Goal: Task Accomplishment & Management: Manage account settings

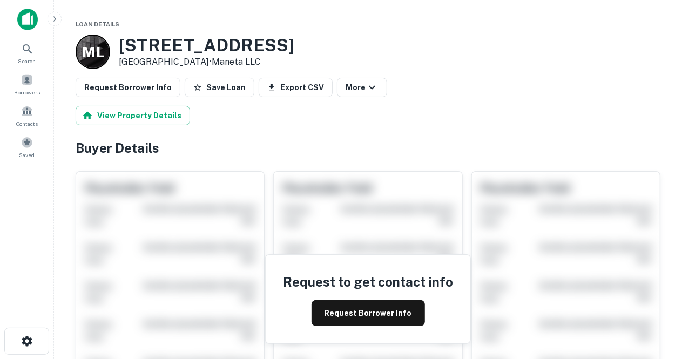
click at [287, 48] on div "M L 1100 Quail St Newport Beach, CA 92660 • Maneta LLC" at bounding box center [368, 52] width 585 height 35
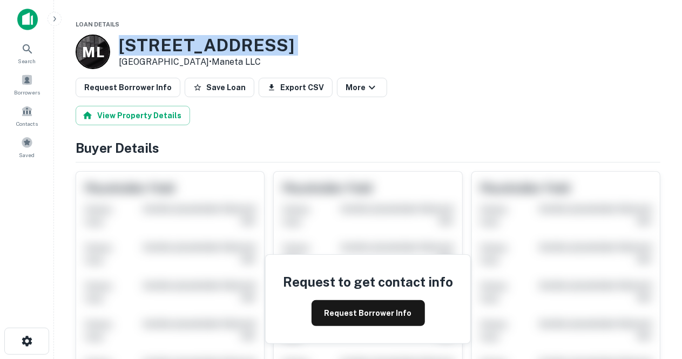
click at [287, 48] on div "M L 1100 Quail St Newport Beach, CA 92660 • Maneta LLC" at bounding box center [368, 52] width 585 height 35
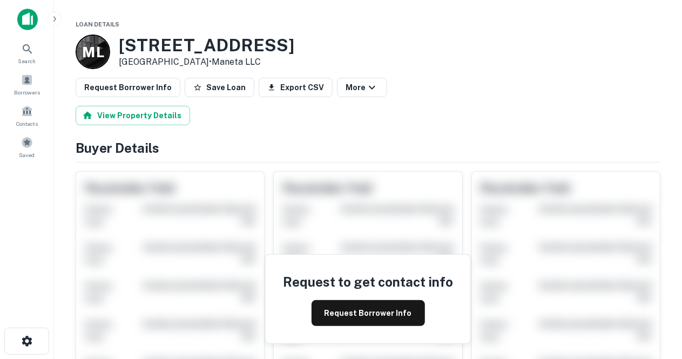
click at [290, 62] on div "M L 1100 Quail St Newport Beach, CA 92660 • Maneta LLC" at bounding box center [368, 52] width 585 height 35
click at [231, 45] on h3 "1100 Quail St" at bounding box center [207, 45] width 176 height 21
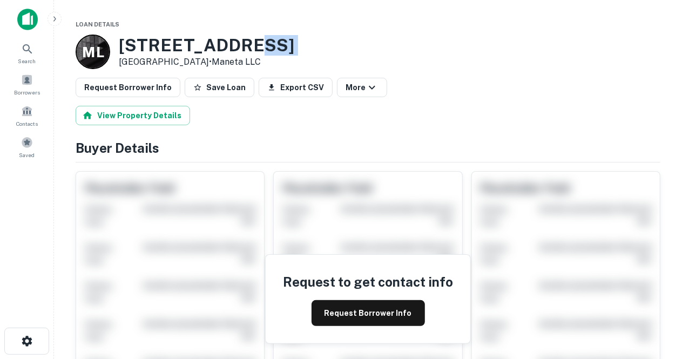
click at [231, 45] on h3 "1100 Quail St" at bounding box center [207, 45] width 176 height 21
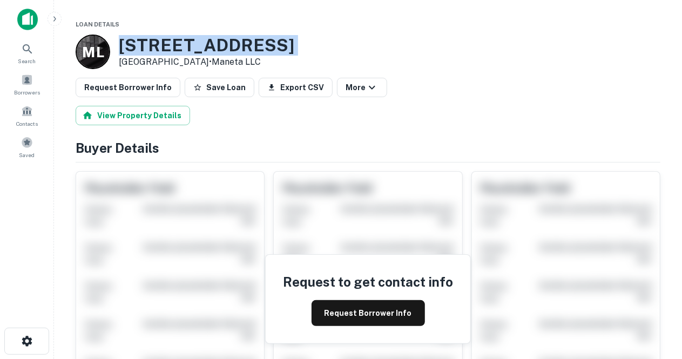
click at [231, 45] on h3 "1100 Quail St" at bounding box center [207, 45] width 176 height 21
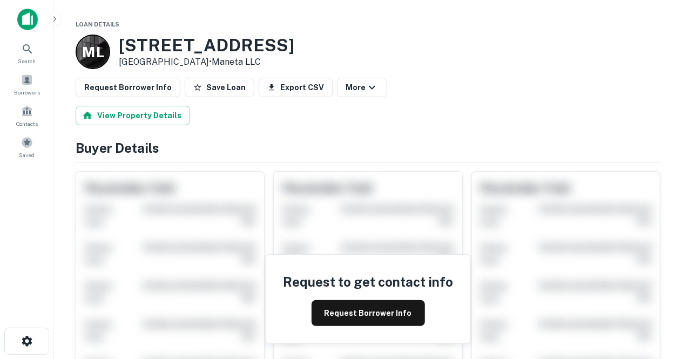
click at [286, 60] on div "M L 1100 Quail St Newport Beach, CA 92660 • Maneta LLC" at bounding box center [368, 52] width 585 height 35
click at [272, 51] on h3 "1100 Quail St" at bounding box center [207, 45] width 176 height 21
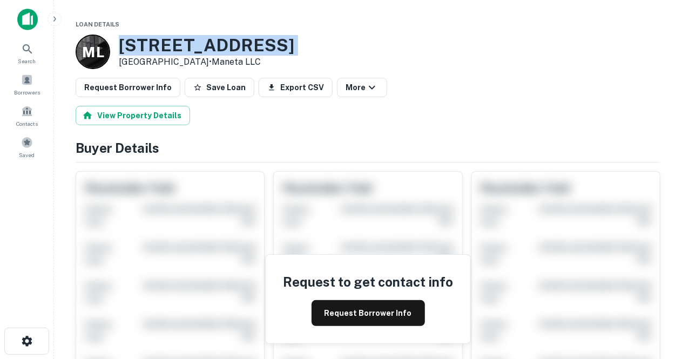
click at [272, 51] on h3 "1100 Quail St" at bounding box center [207, 45] width 176 height 21
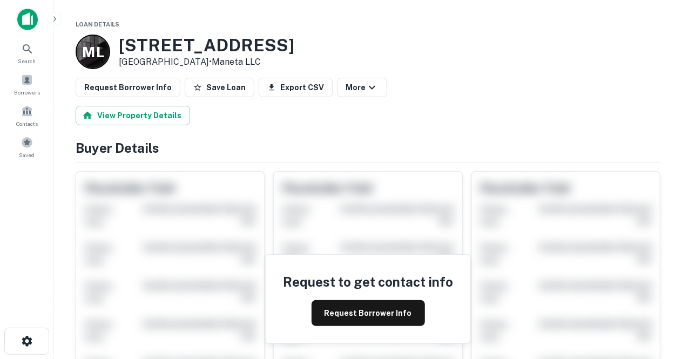
click at [273, 69] on div "1100 Quail St Newport Beach, CA 92660 • Maneta LLC" at bounding box center [207, 52] width 176 height 35
click at [196, 62] on p "Newport Beach, CA 92660 • Maneta LLC" at bounding box center [207, 62] width 176 height 13
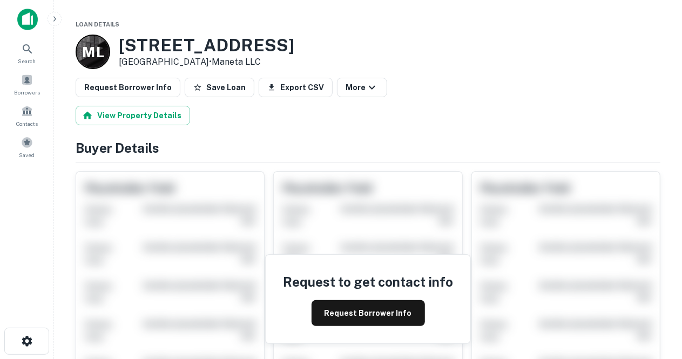
click at [196, 62] on p "Newport Beach, CA 92660 • Maneta LLC" at bounding box center [207, 62] width 176 height 13
click at [188, 63] on p "Newport Beach, CA 92660 • Maneta LLC" at bounding box center [207, 62] width 176 height 13
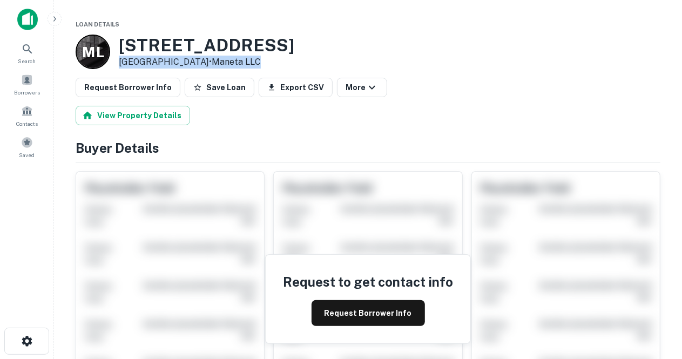
click at [186, 63] on p "Newport Beach, CA 92660 • Maneta LLC" at bounding box center [207, 62] width 176 height 13
click at [181, 64] on p "Newport Beach, CA 92660 • Maneta LLC" at bounding box center [207, 62] width 176 height 13
drag, startPoint x: 151, startPoint y: 64, endPoint x: 264, endPoint y: 66, distance: 112.9
click at [264, 66] on p "Newport Beach, CA 92660 • Maneta LLC" at bounding box center [207, 62] width 176 height 13
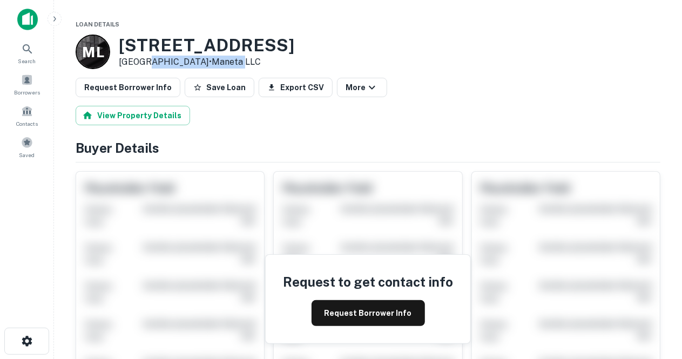
click at [261, 66] on link "Maneta LLC" at bounding box center [236, 62] width 49 height 10
click at [167, 68] on p "Newport Beach, CA 92660 • Maneta LLC" at bounding box center [207, 62] width 176 height 13
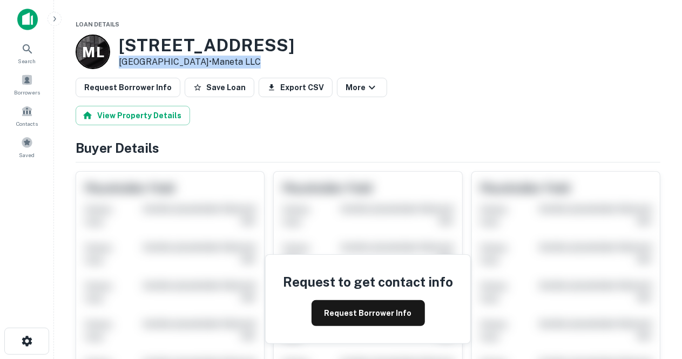
click at [167, 68] on p "Newport Beach, CA 92660 • Maneta LLC" at bounding box center [207, 62] width 176 height 13
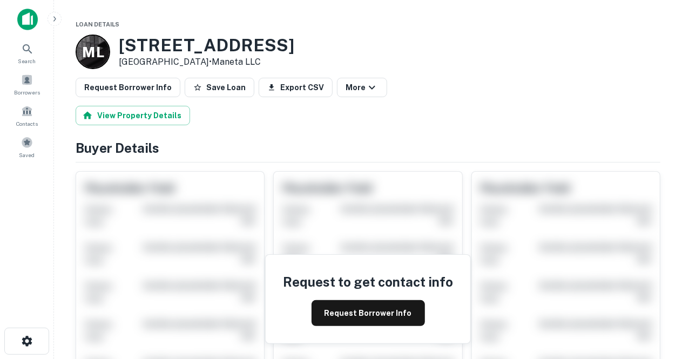
click at [166, 63] on p "Newport Beach, CA 92660 • Maneta LLC" at bounding box center [207, 62] width 176 height 13
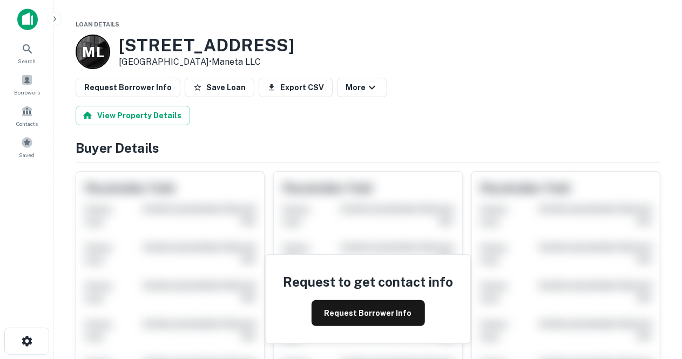
click at [53, 16] on icon "button" at bounding box center [54, 19] width 9 height 9
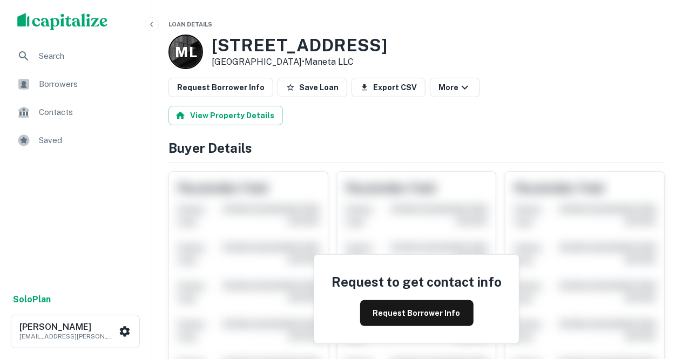
click at [146, 23] on button "button" at bounding box center [152, 24] width 14 height 14
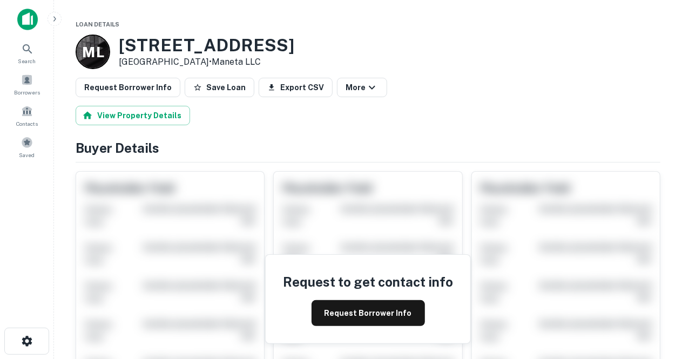
click at [33, 14] on img at bounding box center [27, 20] width 21 height 22
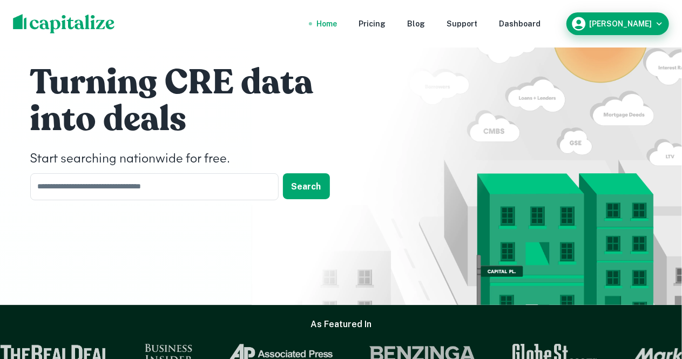
click at [650, 30] on div "Alastair Hurry" at bounding box center [618, 24] width 94 height 16
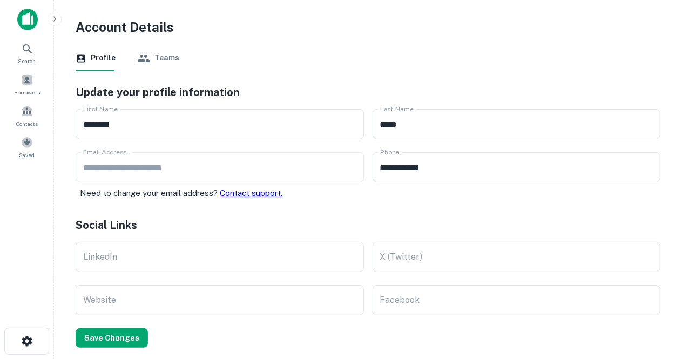
click at [238, 193] on link "Contact support." at bounding box center [251, 192] width 63 height 9
click at [25, 117] on div "Contacts" at bounding box center [27, 113] width 48 height 24
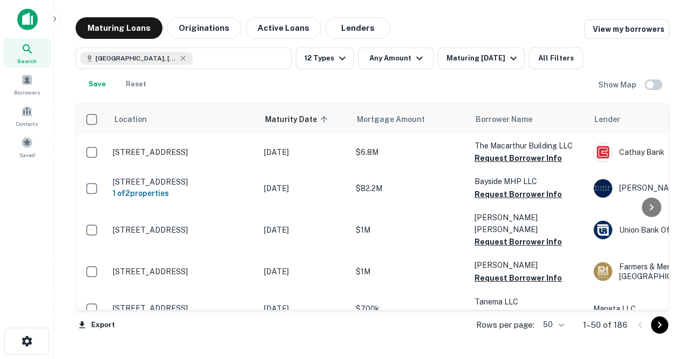
click at [29, 22] on img at bounding box center [27, 20] width 21 height 22
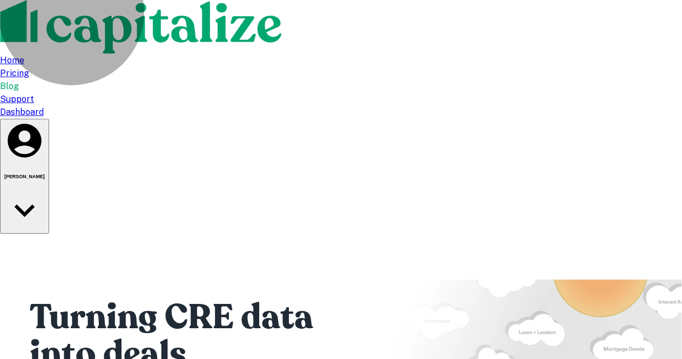
click at [45, 174] on h6 "Alastair Hurry" at bounding box center [24, 176] width 41 height 5
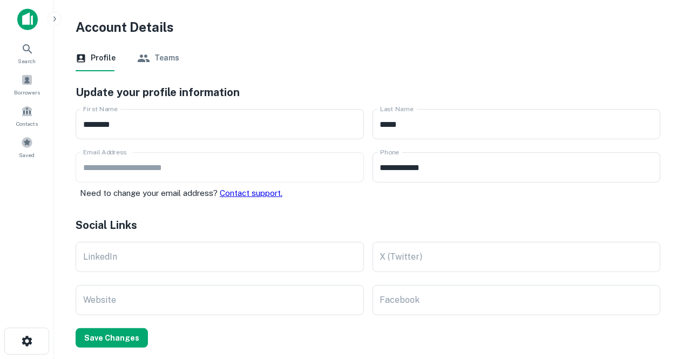
click at [24, 16] on img at bounding box center [27, 20] width 21 height 22
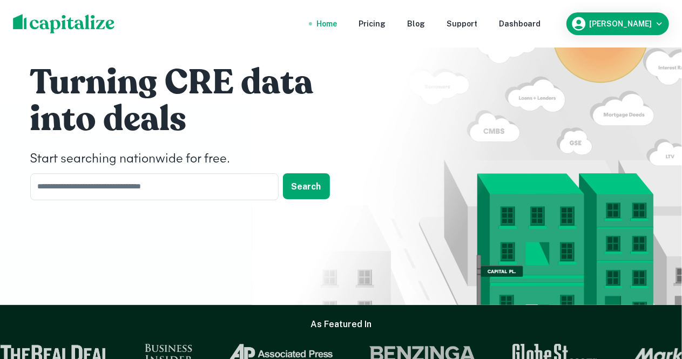
click at [337, 18] on div "Home" at bounding box center [326, 24] width 21 height 12
click at [639, 25] on h6 "Alastair Hurry" at bounding box center [620, 24] width 63 height 8
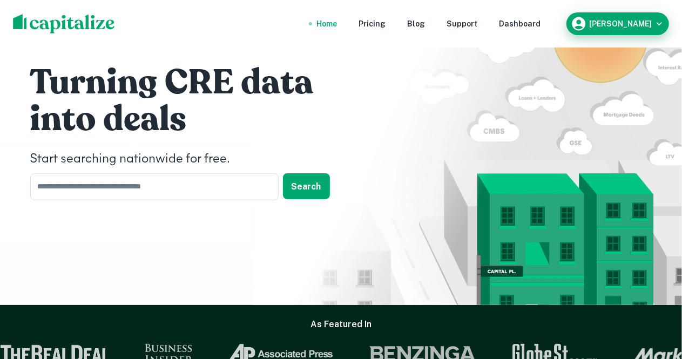
click at [622, 22] on h6 "Alastair Hurry" at bounding box center [620, 24] width 63 height 8
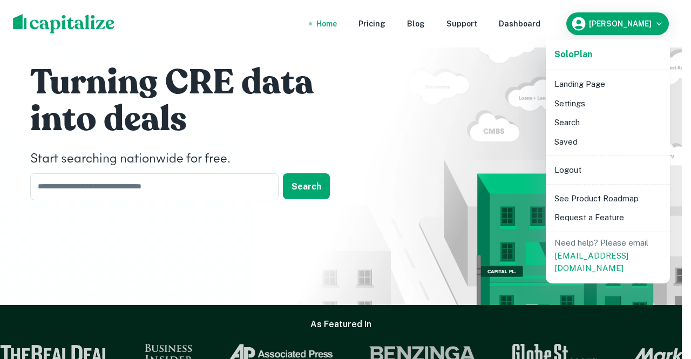
click at [577, 127] on li "Search" at bounding box center [608, 122] width 116 height 19
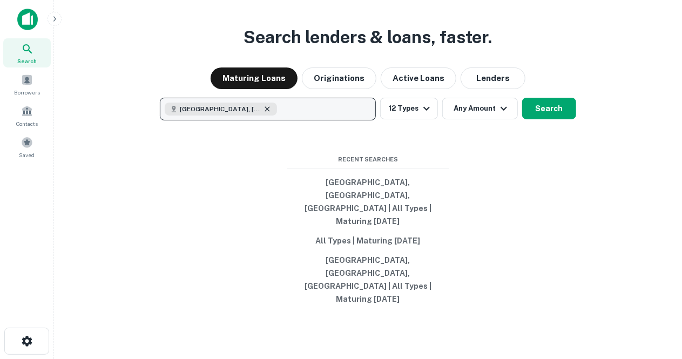
click at [263, 113] on icon "button" at bounding box center [267, 109] width 9 height 9
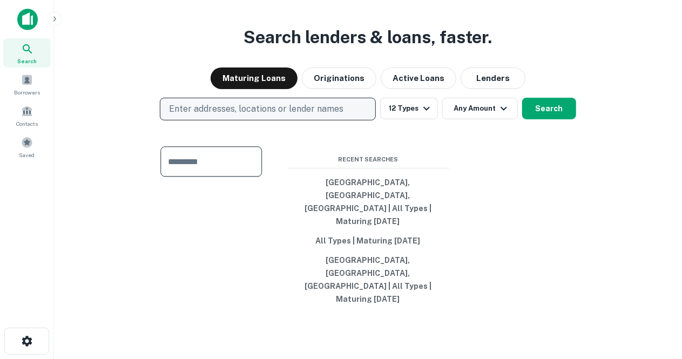
click at [520, 188] on div "Search lenders & loans, faster. Maturing Loans Originations Active Loans Lender…" at bounding box center [368, 205] width 611 height 359
click at [22, 83] on span at bounding box center [27, 80] width 12 height 12
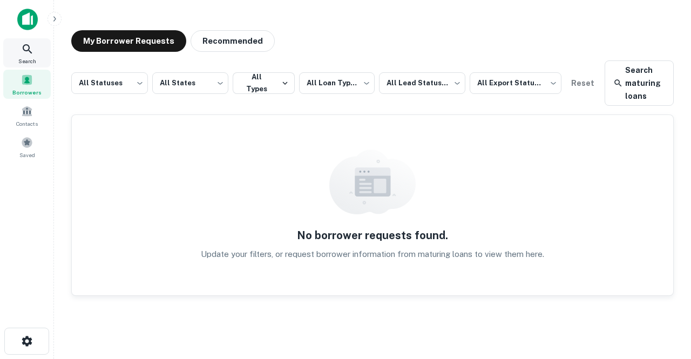
click at [28, 60] on span "Search" at bounding box center [27, 61] width 18 height 9
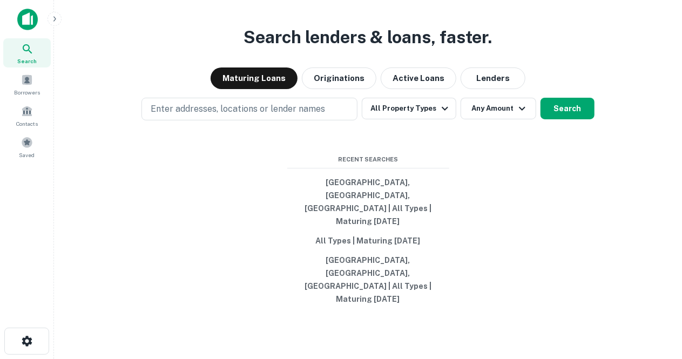
click at [56, 20] on icon "button" at bounding box center [54, 19] width 9 height 9
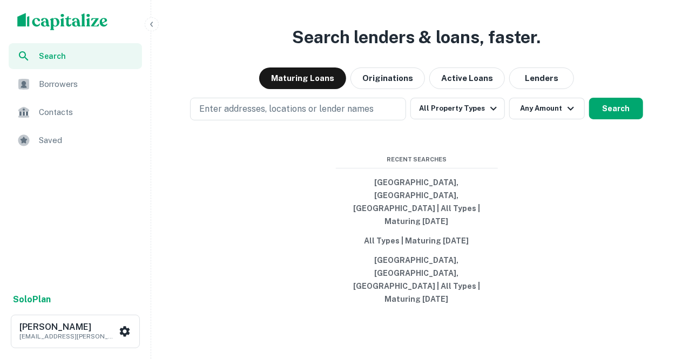
click at [145, 22] on button "button" at bounding box center [152, 24] width 14 height 14
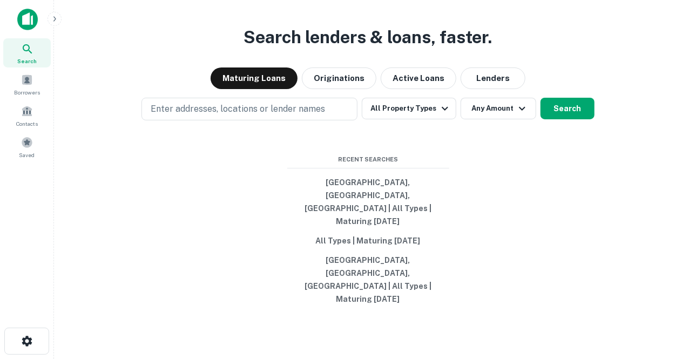
click at [59, 354] on main "Search lenders & loans, faster. Maturing Loans Originations Active Loans Lender…" at bounding box center [368, 179] width 628 height 359
click at [39, 345] on button "button" at bounding box center [26, 341] width 45 height 27
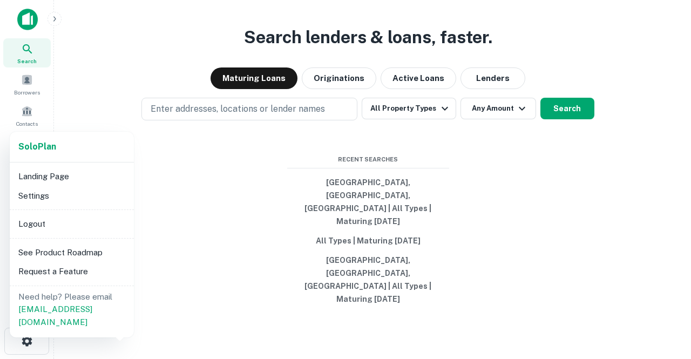
click at [41, 204] on li "Settings" at bounding box center [72, 195] width 116 height 19
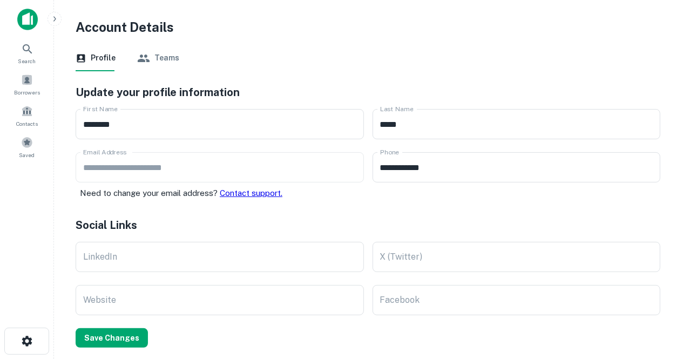
click at [37, 9] on img at bounding box center [27, 20] width 21 height 22
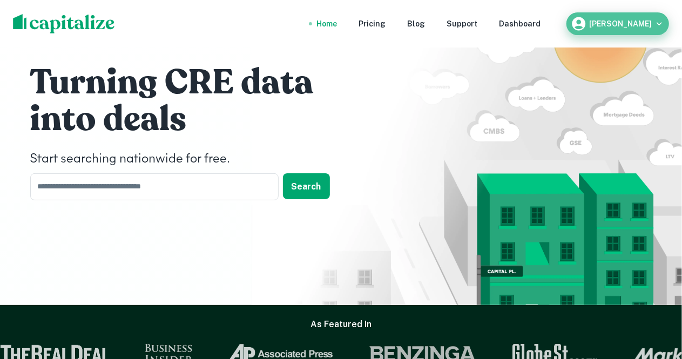
click at [655, 28] on icon "button" at bounding box center [659, 23] width 11 height 11
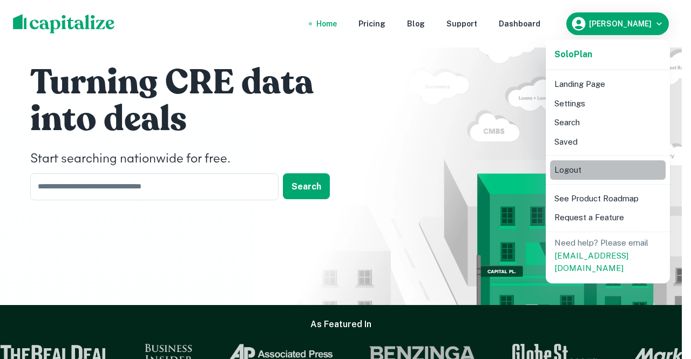
click at [587, 167] on li "Logout" at bounding box center [608, 169] width 116 height 19
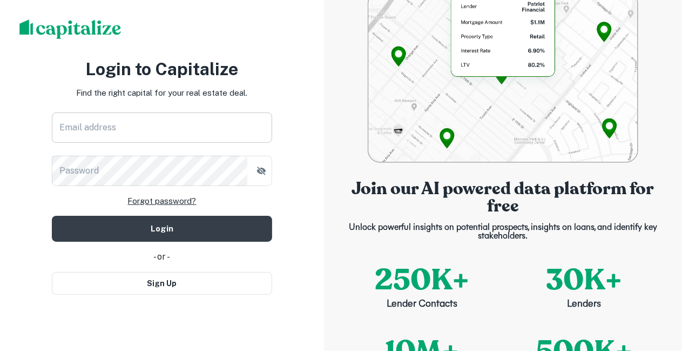
click at [111, 143] on input "Email address" at bounding box center [162, 127] width 220 height 30
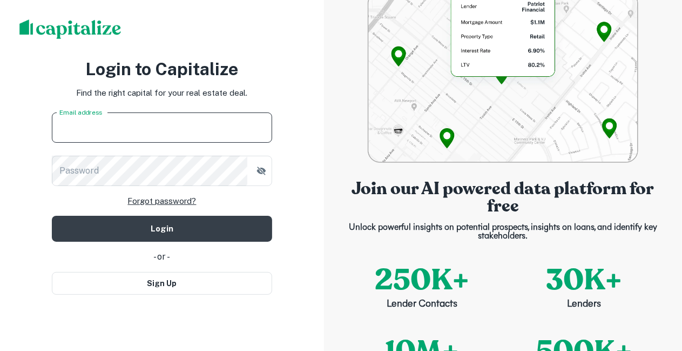
type input "**********"
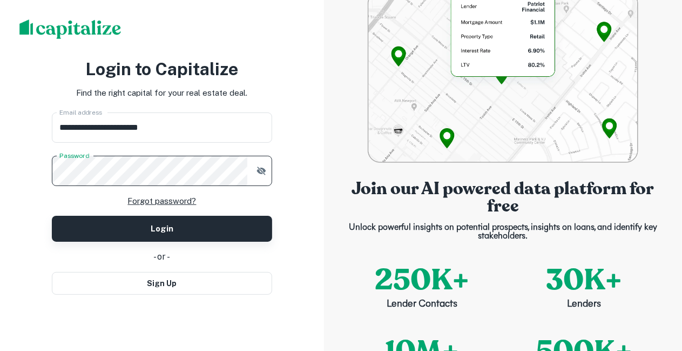
click at [144, 232] on button "Login" at bounding box center [162, 228] width 220 height 26
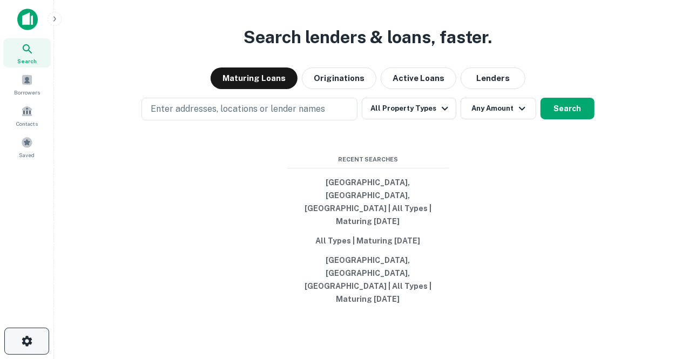
click at [35, 349] on button "button" at bounding box center [26, 341] width 45 height 27
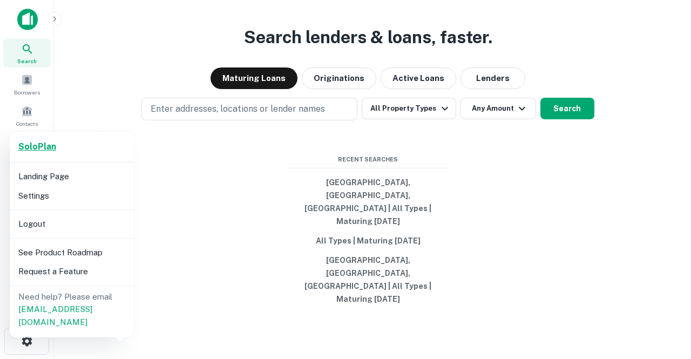
click at [45, 146] on strong "Solo Plan" at bounding box center [37, 147] width 38 height 10
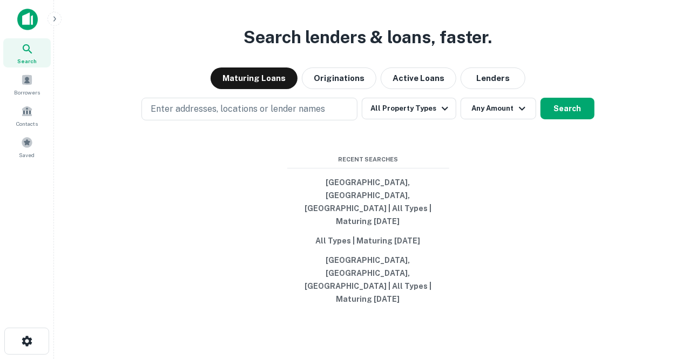
click at [51, 22] on icon "button" at bounding box center [54, 19] width 9 height 9
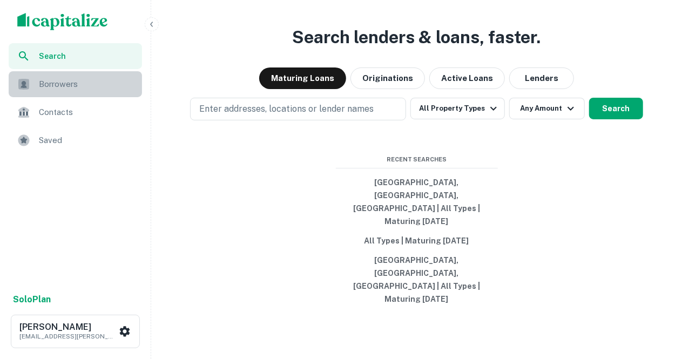
click at [45, 90] on span "Borrowers" at bounding box center [87, 84] width 97 height 13
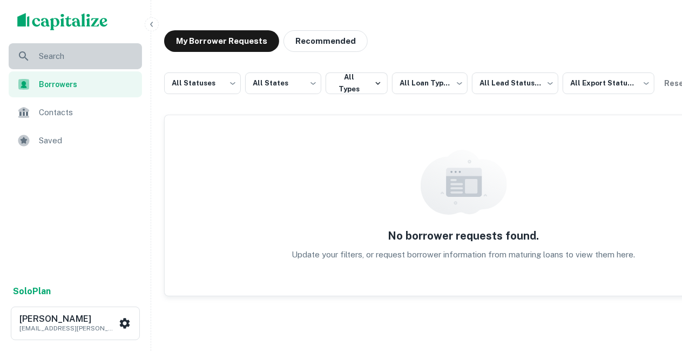
click at [65, 52] on span "Search" at bounding box center [87, 56] width 97 height 13
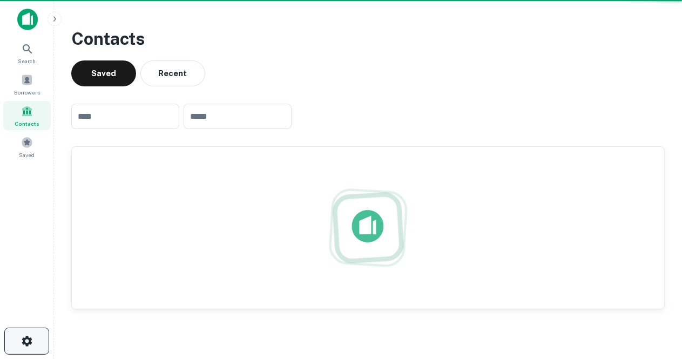
click at [34, 339] on button "button" at bounding box center [26, 341] width 45 height 27
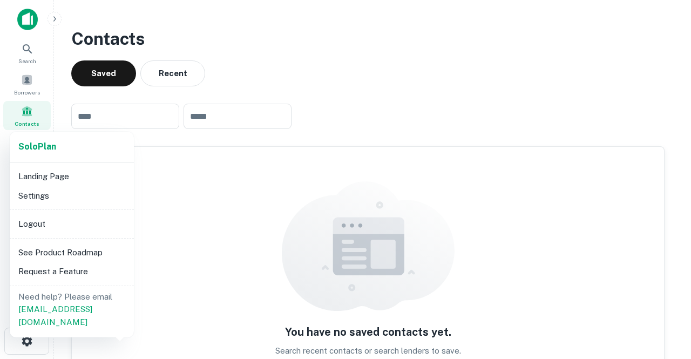
click at [43, 190] on li "Settings" at bounding box center [72, 195] width 116 height 19
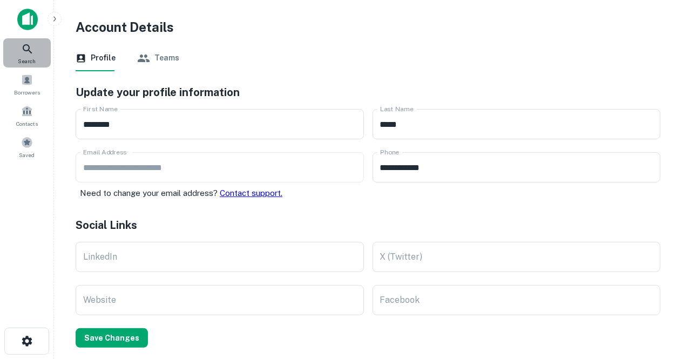
click at [33, 53] on icon at bounding box center [27, 49] width 13 height 13
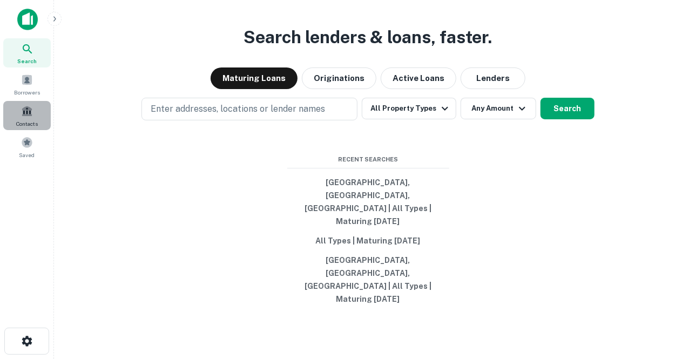
click at [26, 109] on span at bounding box center [27, 111] width 12 height 12
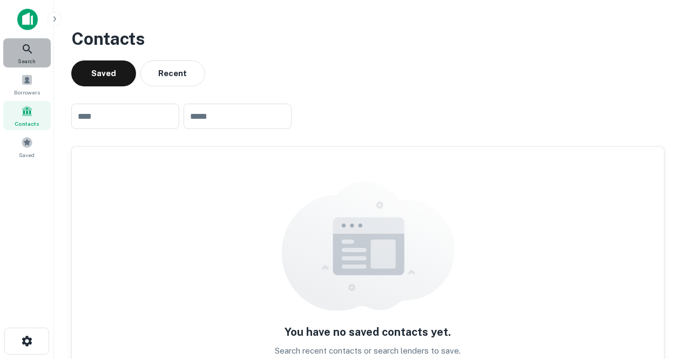
click at [30, 55] on icon at bounding box center [27, 49] width 13 height 13
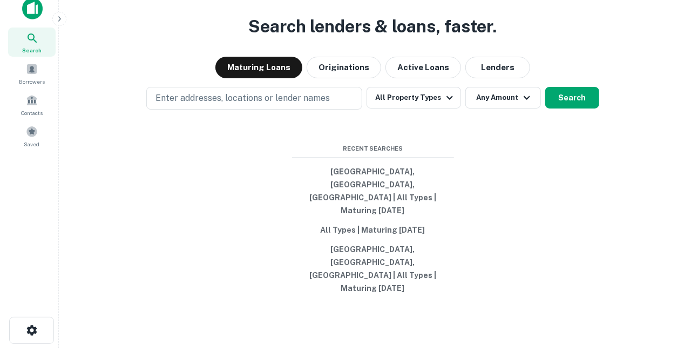
scroll to position [17, 0]
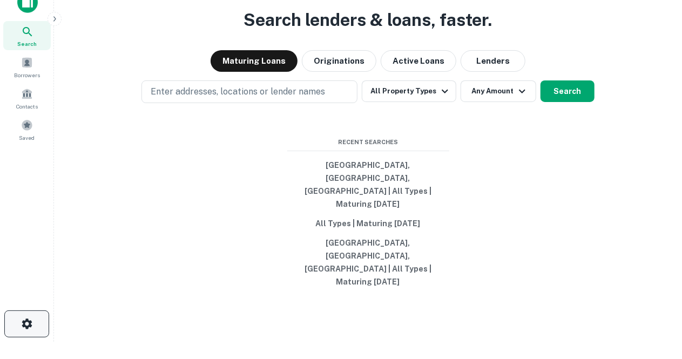
click at [30, 322] on icon "button" at bounding box center [27, 324] width 10 height 10
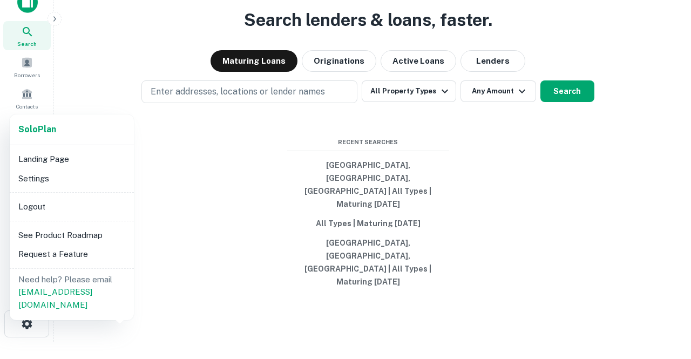
click at [32, 206] on li "Logout" at bounding box center [72, 206] width 116 height 19
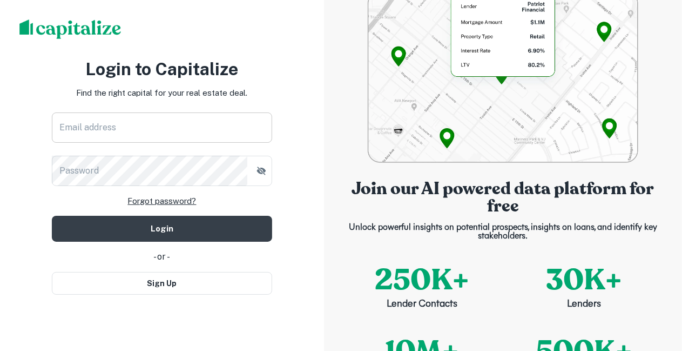
click at [138, 137] on input "Email address" at bounding box center [162, 127] width 220 height 30
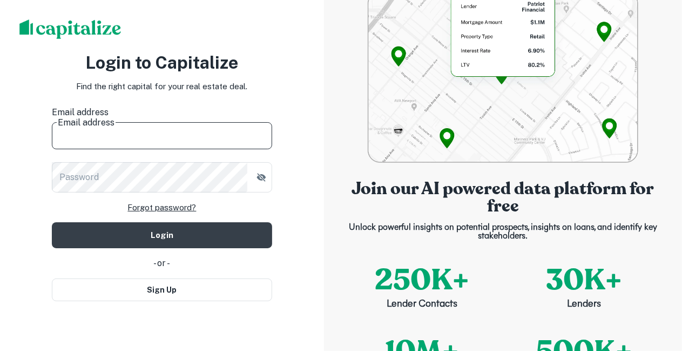
click at [138, 137] on input "Email address" at bounding box center [162, 134] width 220 height 30
type input "**********"
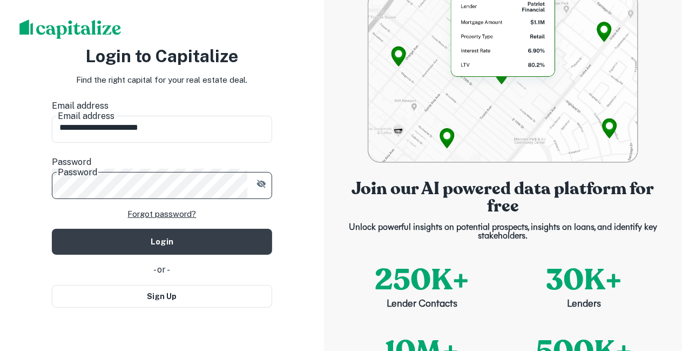
click at [256, 178] on icon "button" at bounding box center [261, 183] width 11 height 11
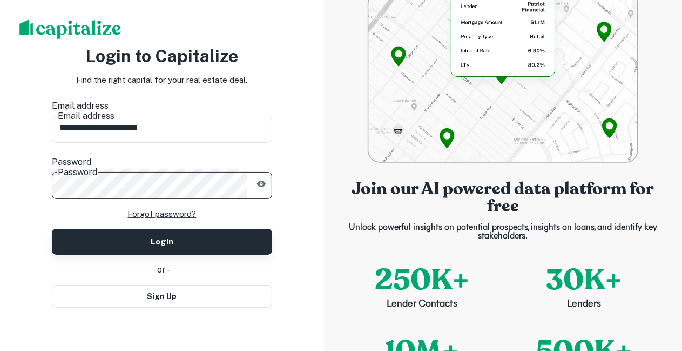
click at [150, 231] on button "Login" at bounding box center [162, 241] width 220 height 26
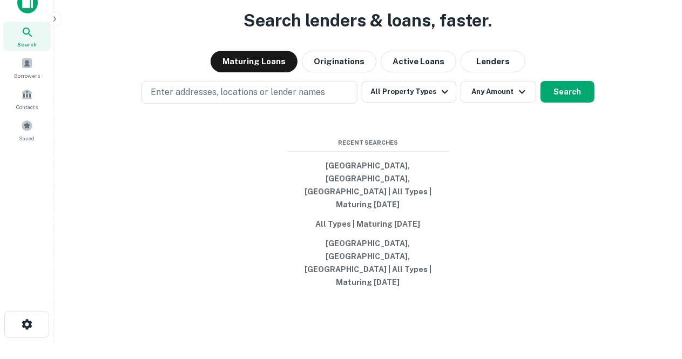
scroll to position [17, 0]
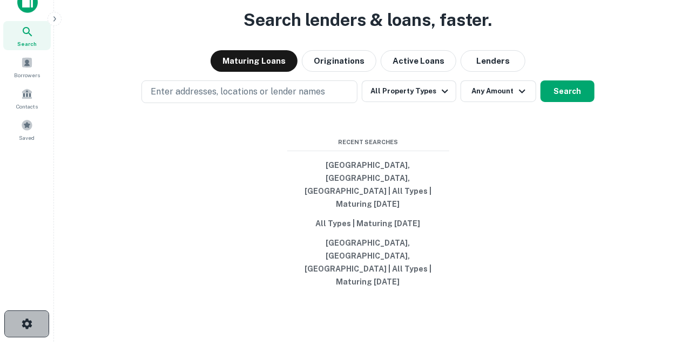
click at [28, 324] on icon "button" at bounding box center [27, 324] width 13 height 13
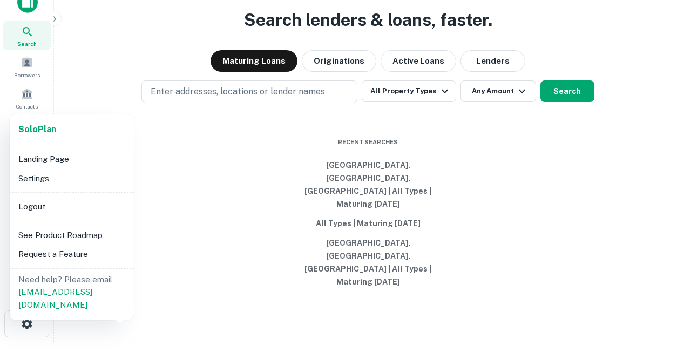
click at [35, 179] on li "Settings" at bounding box center [72, 178] width 116 height 19
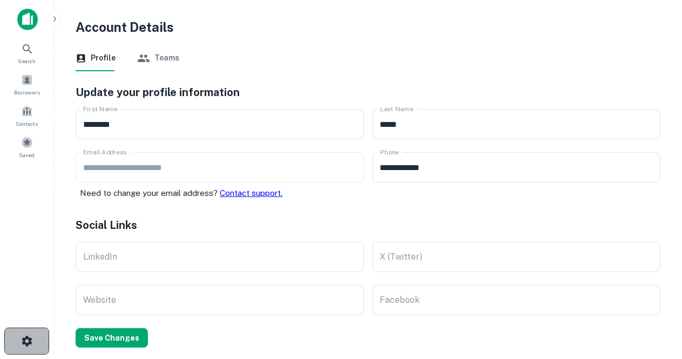
click at [27, 336] on icon "button" at bounding box center [27, 341] width 13 height 13
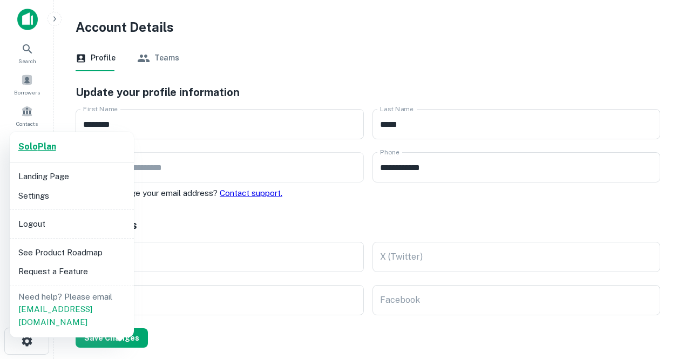
click at [37, 145] on strong "Solo Plan" at bounding box center [37, 147] width 38 height 10
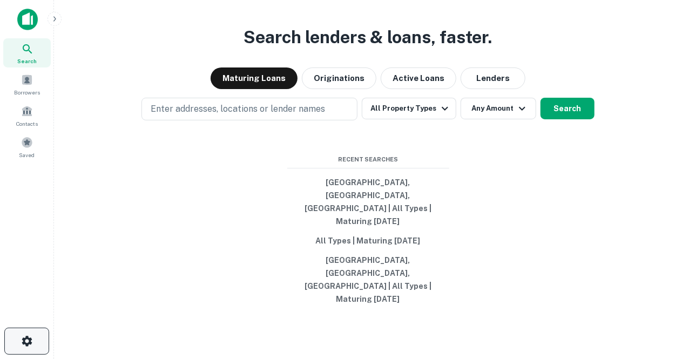
click at [29, 343] on icon "button" at bounding box center [27, 341] width 10 height 10
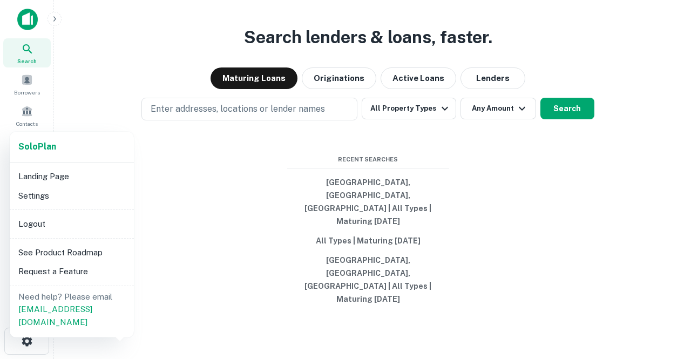
click at [94, 312] on p "Need help? Please email help@capitalize.io" at bounding box center [71, 310] width 107 height 38
click at [96, 309] on p "Need help? Please email help@capitalize.io" at bounding box center [71, 310] width 107 height 38
drag, startPoint x: 97, startPoint y: 313, endPoint x: 15, endPoint y: 311, distance: 82.7
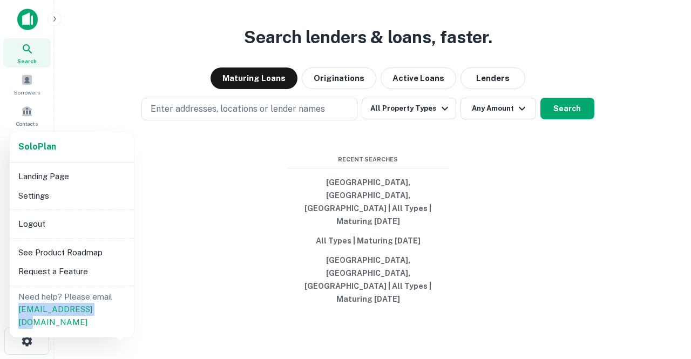
click at [15, 311] on div "Need help? Please email help@capitalize.io" at bounding box center [72, 311] width 124 height 51
copy link "help@capitalize.io"
click at [33, 193] on li "Settings" at bounding box center [72, 195] width 116 height 19
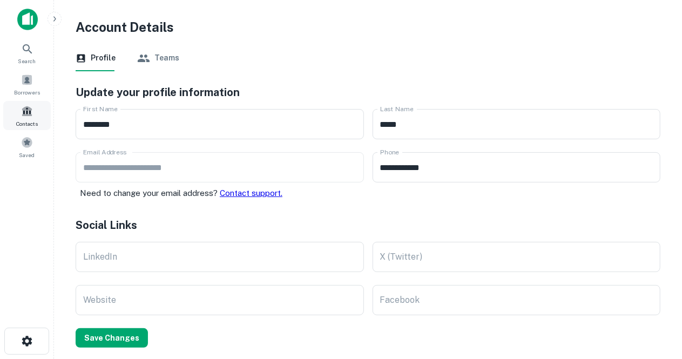
click at [28, 111] on span at bounding box center [27, 111] width 12 height 12
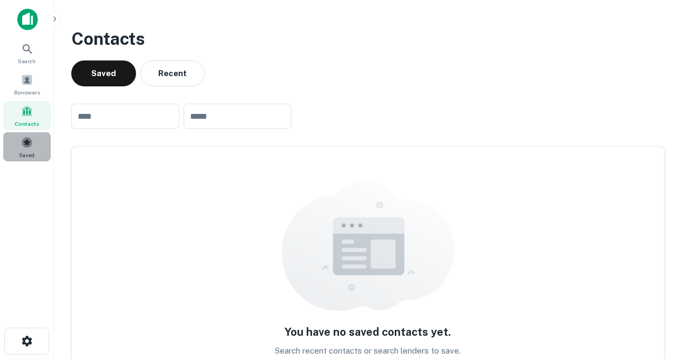
click at [25, 146] on span at bounding box center [27, 143] width 12 height 12
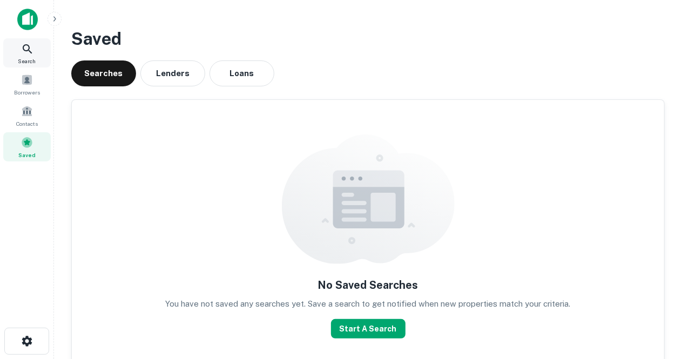
click at [30, 62] on span "Search" at bounding box center [27, 61] width 18 height 9
